Goal: Check status: Check status

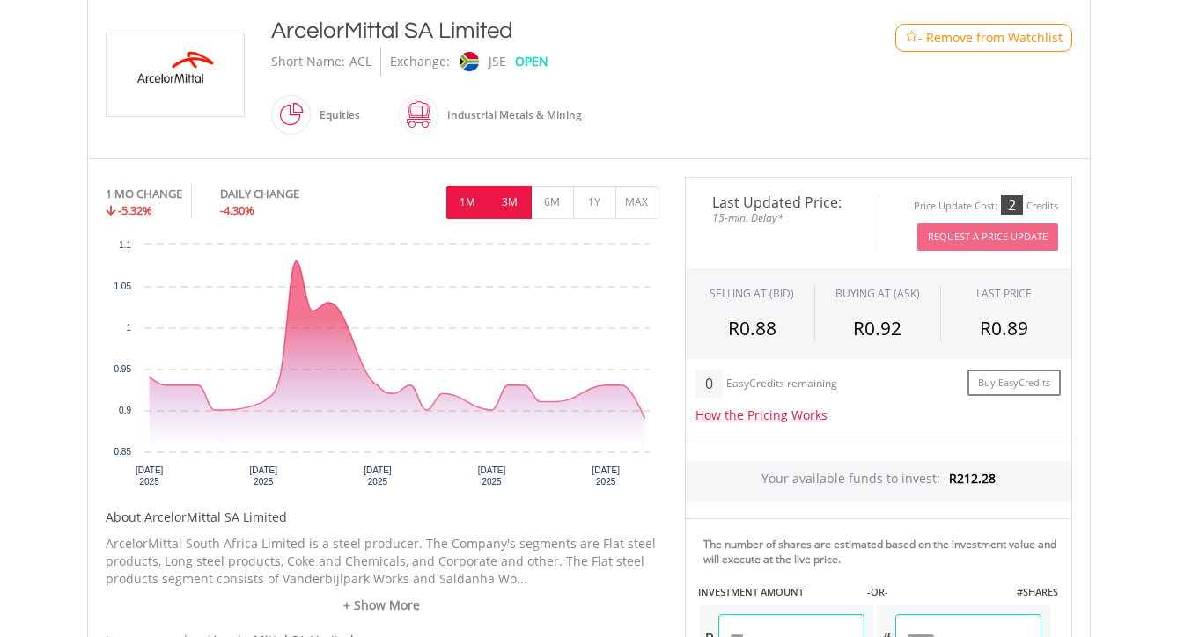
scroll to position [429, 0]
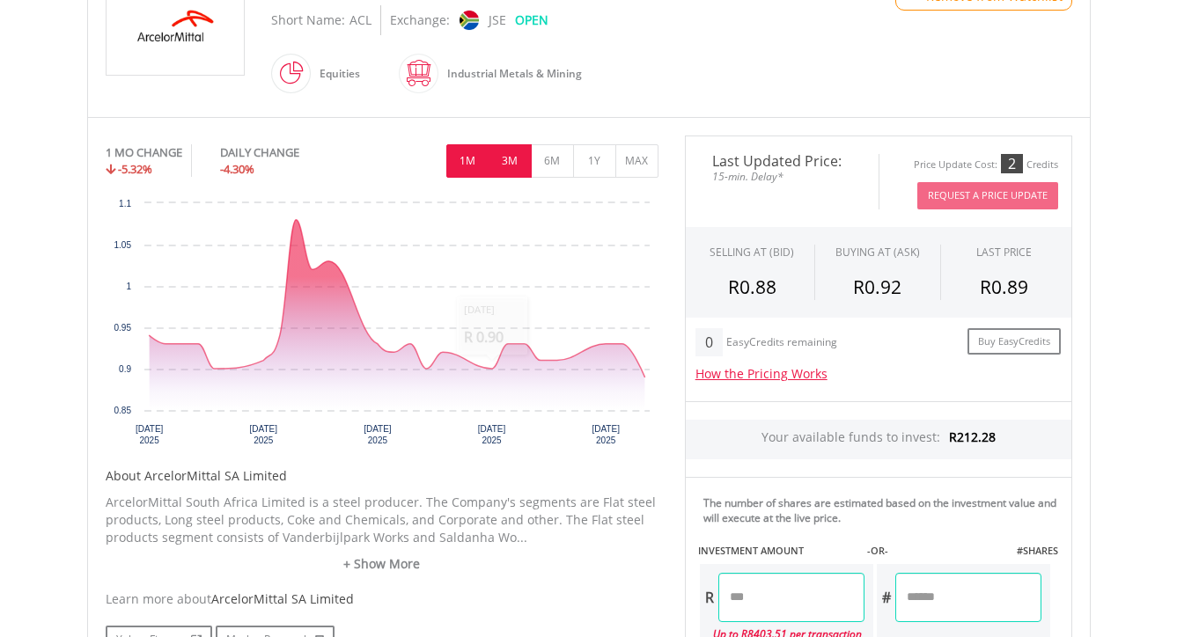
click at [507, 171] on button "3M" at bounding box center [509, 160] width 43 height 33
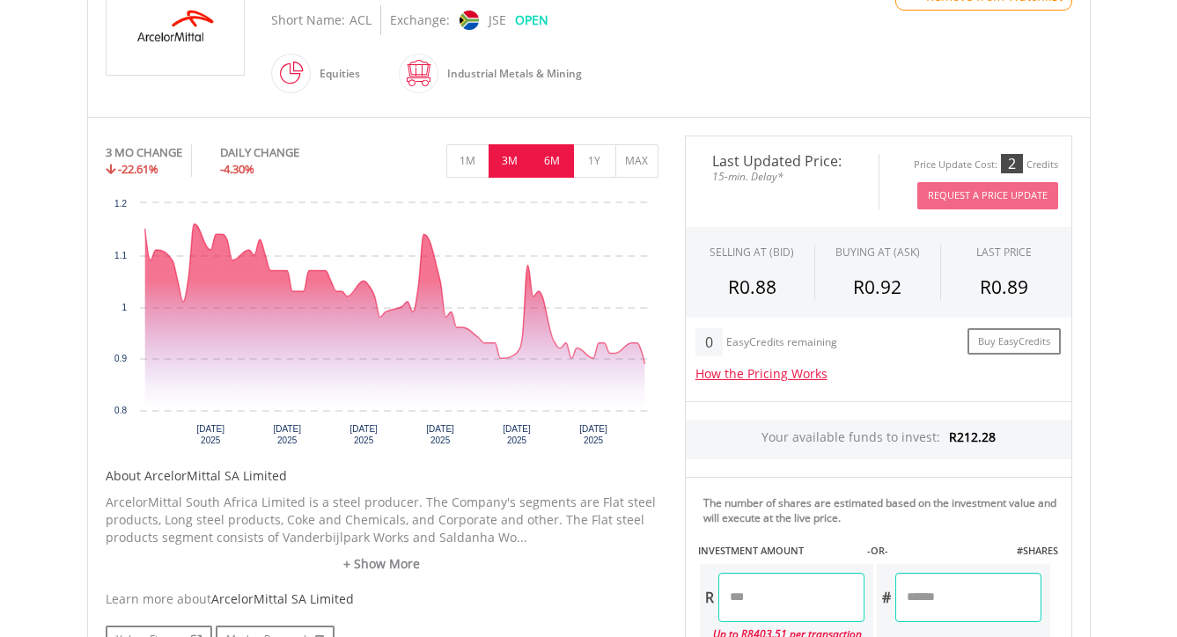
click at [556, 163] on button "6M" at bounding box center [552, 160] width 43 height 33
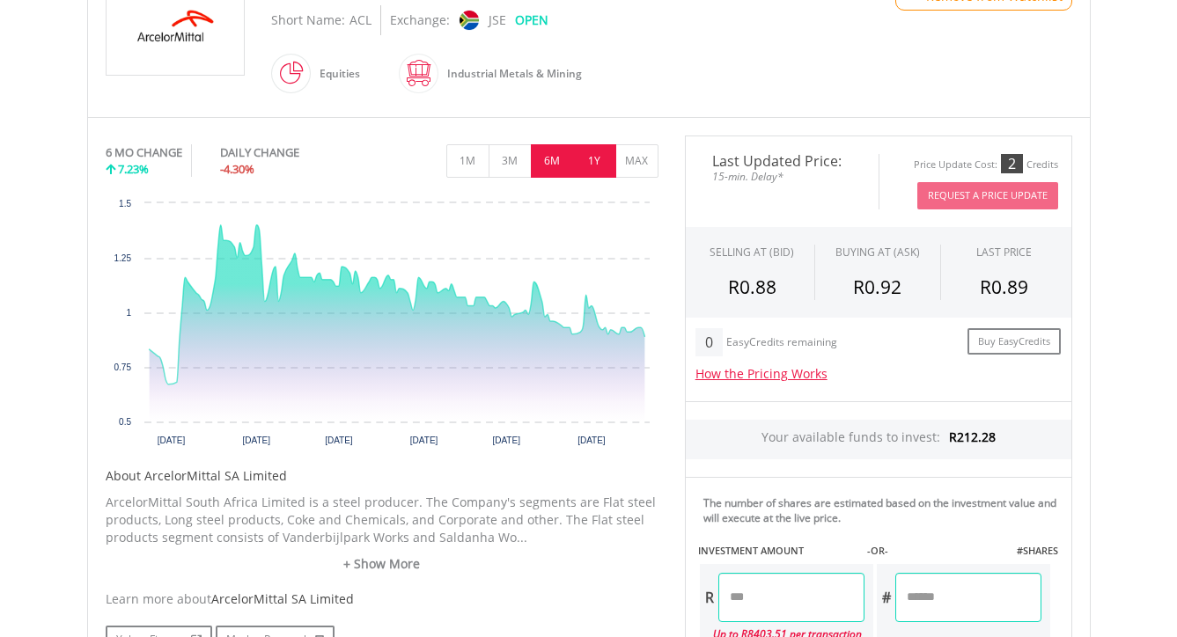
click at [591, 161] on button "1Y" at bounding box center [594, 160] width 43 height 33
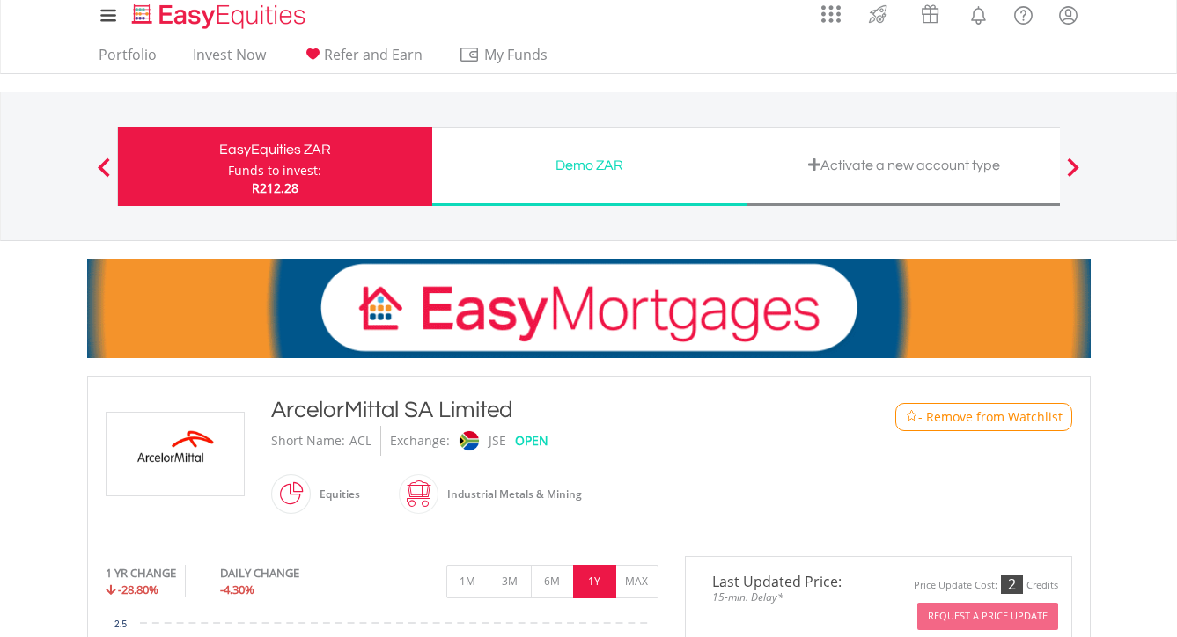
scroll to position [0, 0]
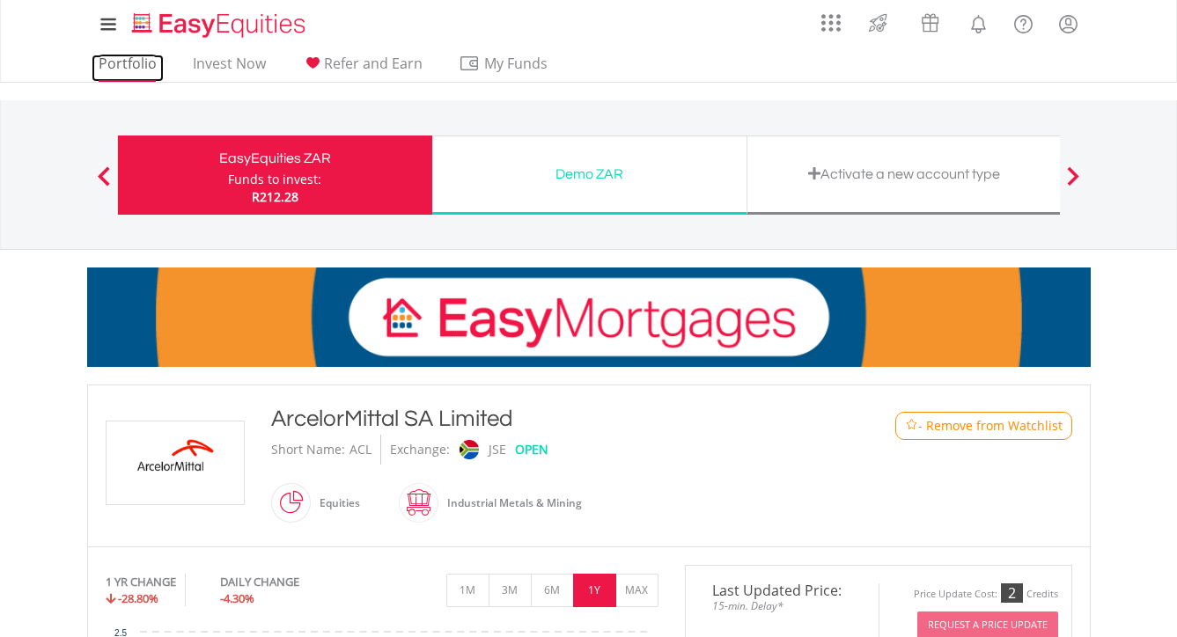
click at [140, 70] on link "Portfolio" at bounding box center [128, 68] width 72 height 27
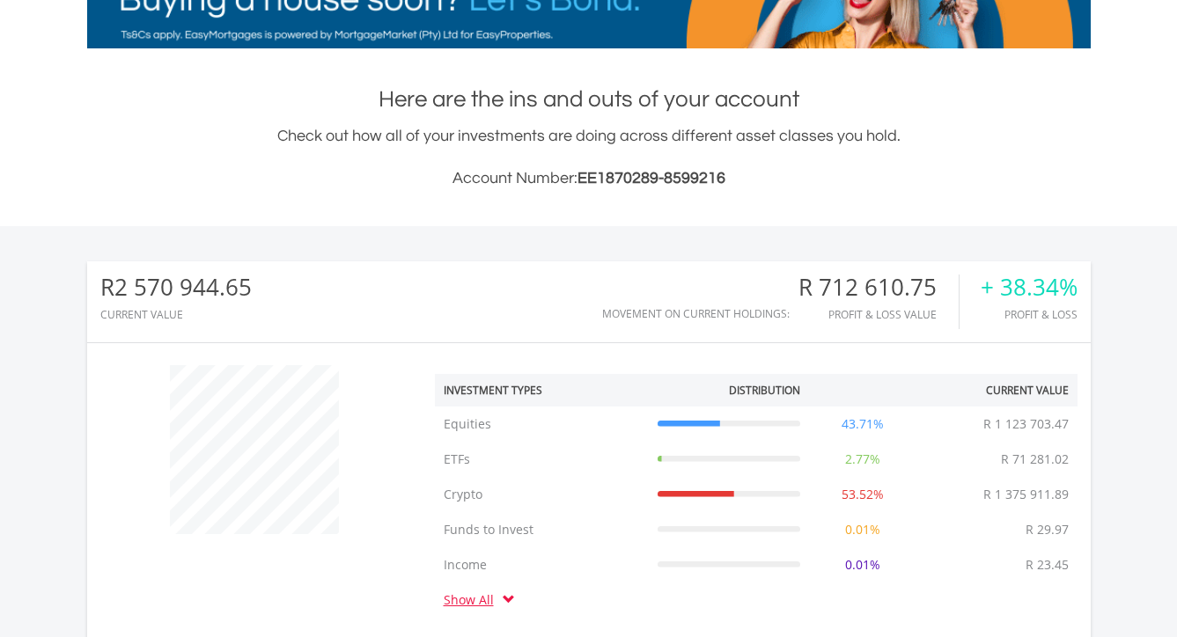
scroll to position [806, 0]
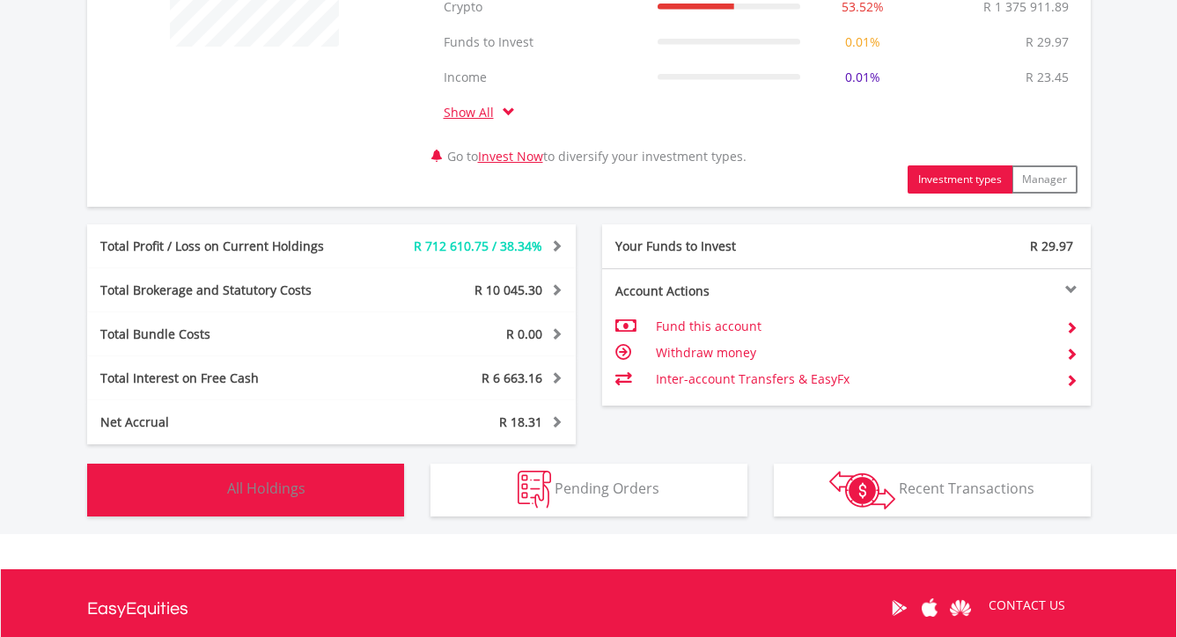
click at [351, 488] on button "Holdings All Holdings" at bounding box center [245, 490] width 317 height 53
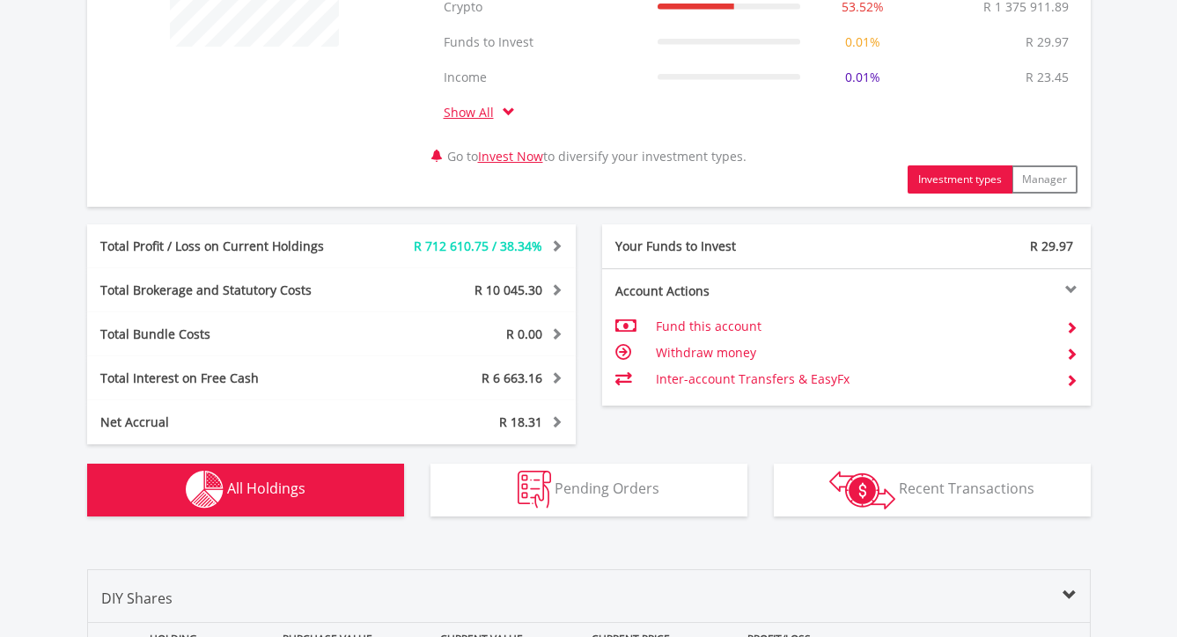
scroll to position [1375, 0]
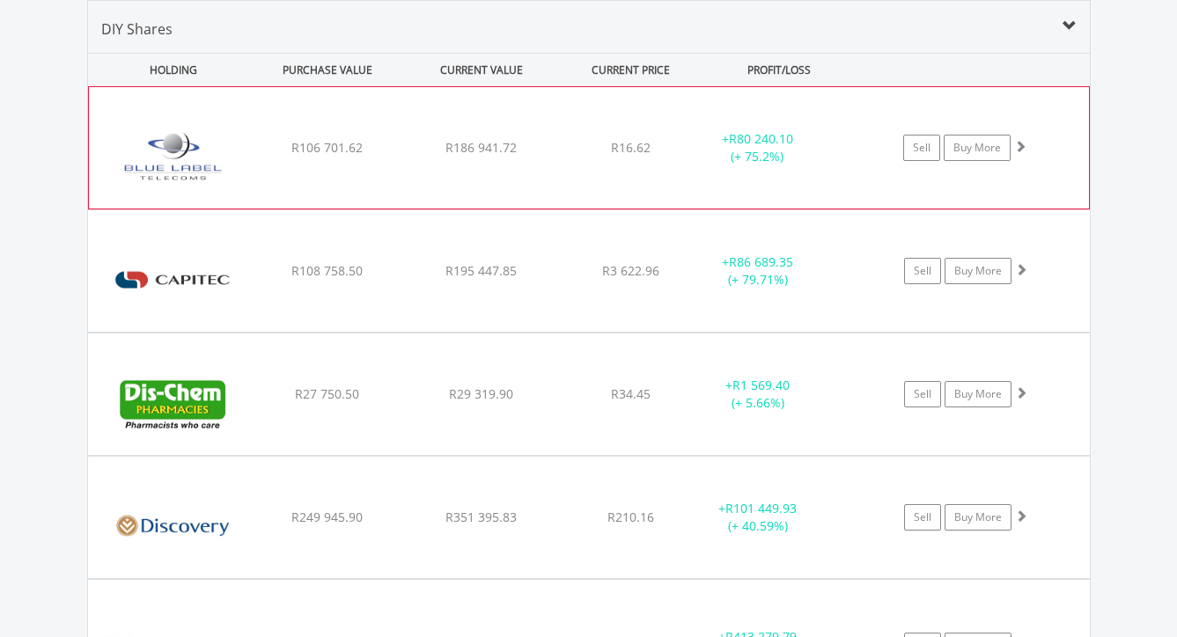
click at [1022, 146] on span at bounding box center [1020, 146] width 12 height 12
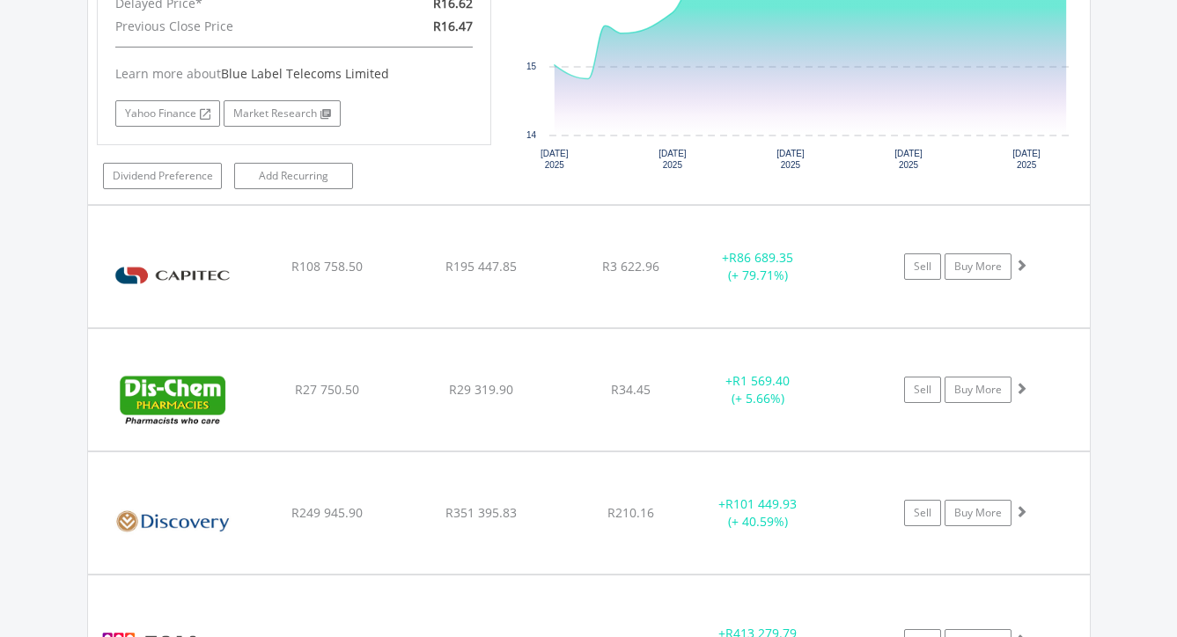
scroll to position [1803, 0]
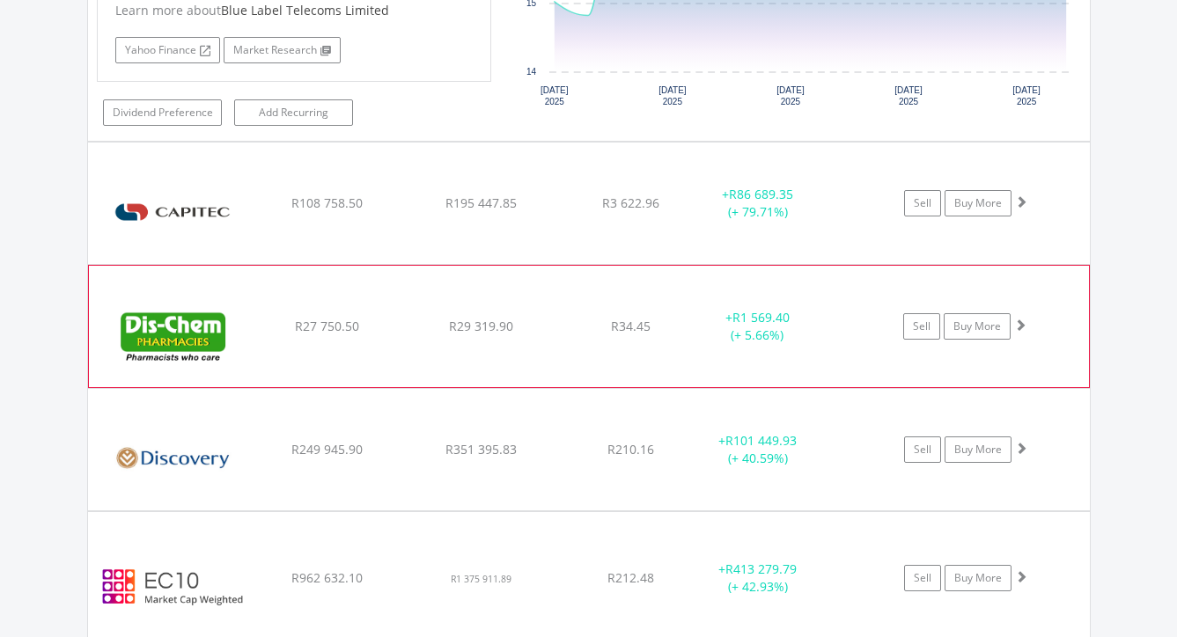
click at [1023, 328] on span at bounding box center [1020, 325] width 12 height 12
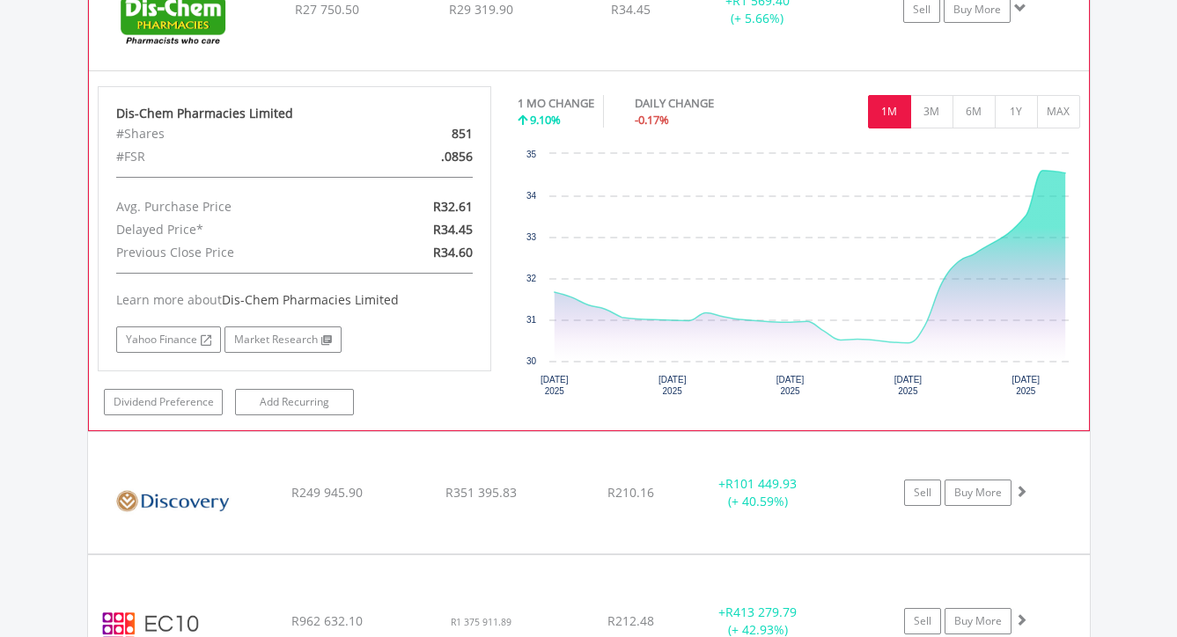
scroll to position [2136, 0]
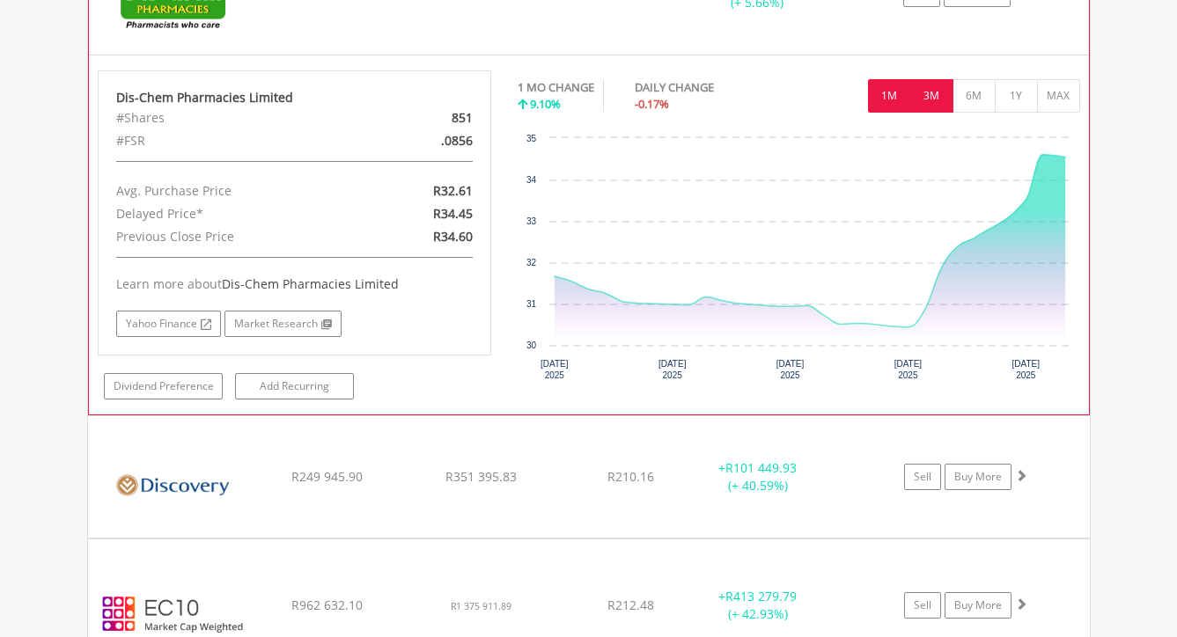
click at [935, 99] on button "3M" at bounding box center [931, 95] width 43 height 33
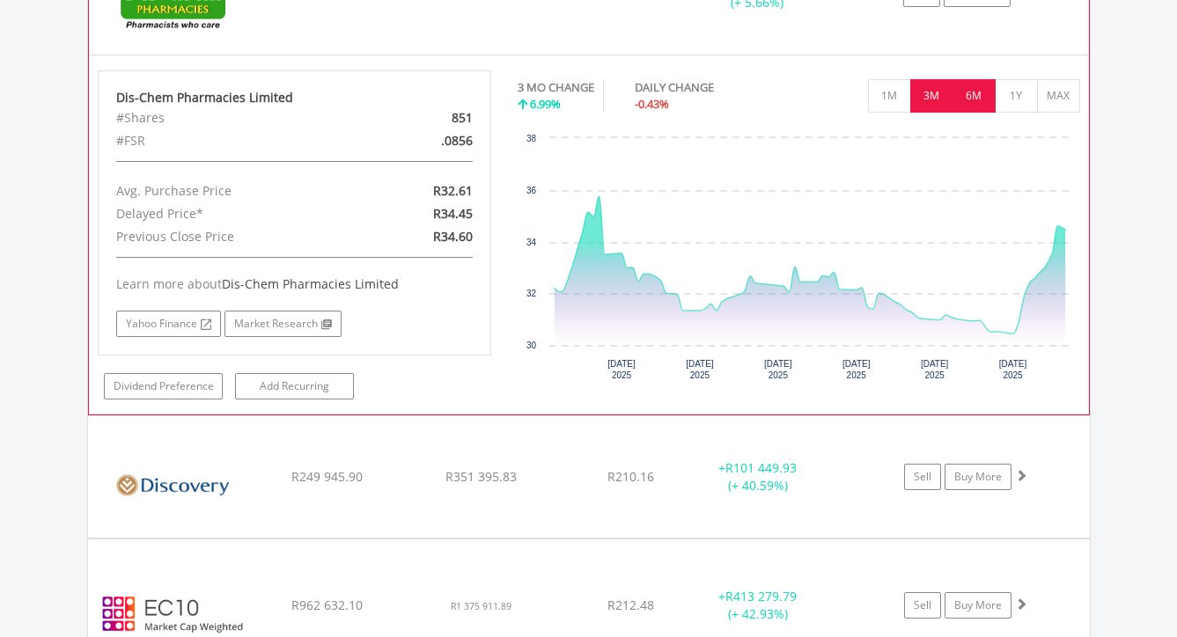
click at [979, 99] on button "6M" at bounding box center [973, 95] width 43 height 33
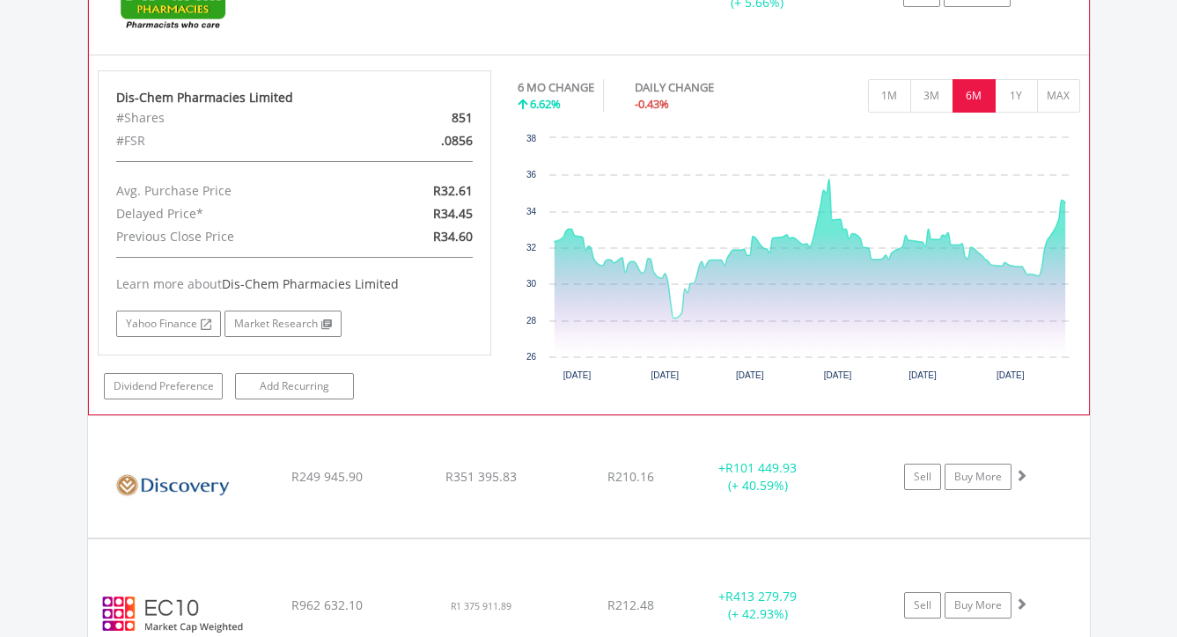
click at [987, 99] on button "6M" at bounding box center [973, 95] width 43 height 33
click at [1016, 98] on button "1Y" at bounding box center [1015, 95] width 43 height 33
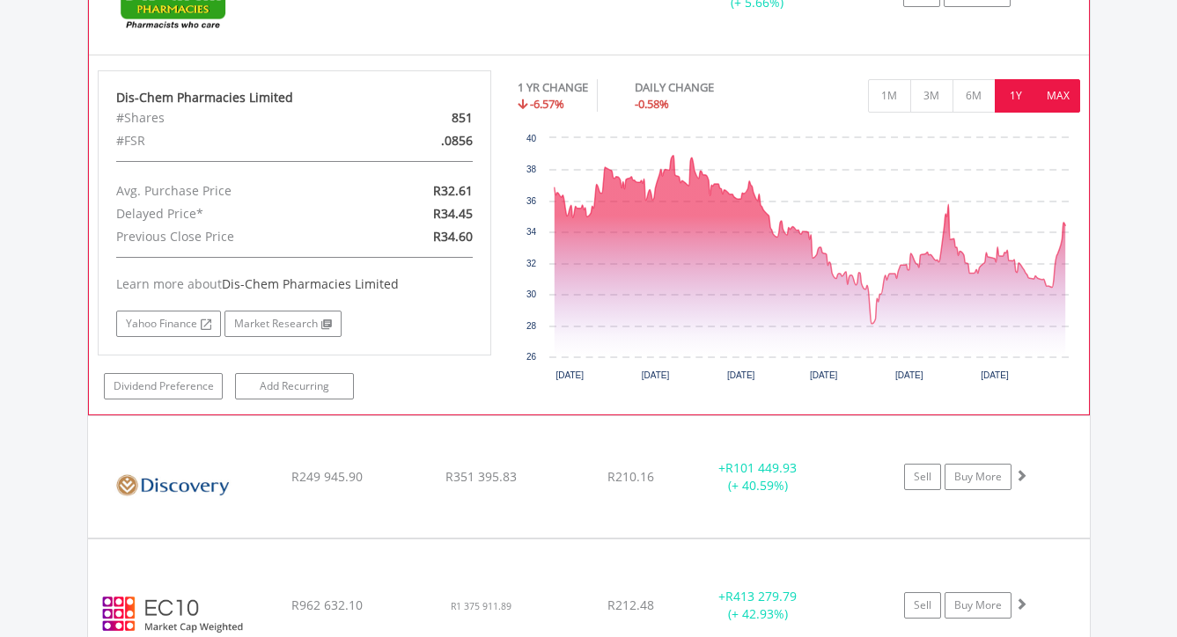
click at [1067, 97] on button "MAX" at bounding box center [1058, 95] width 43 height 33
